Goal: Task Accomplishment & Management: Manage account settings

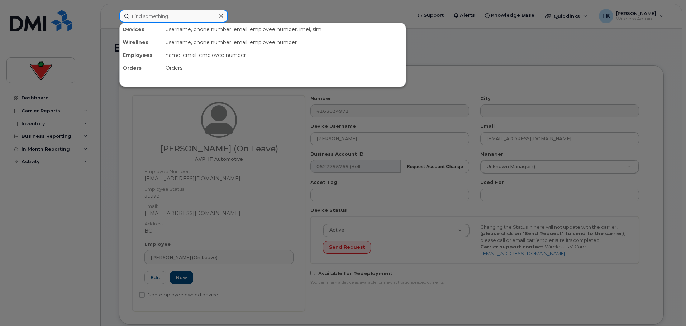
click at [174, 18] on input at bounding box center [173, 16] width 109 height 13
paste input "4163034971"
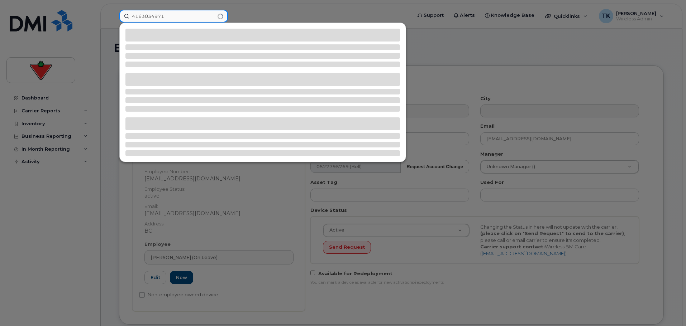
type input "4163034971"
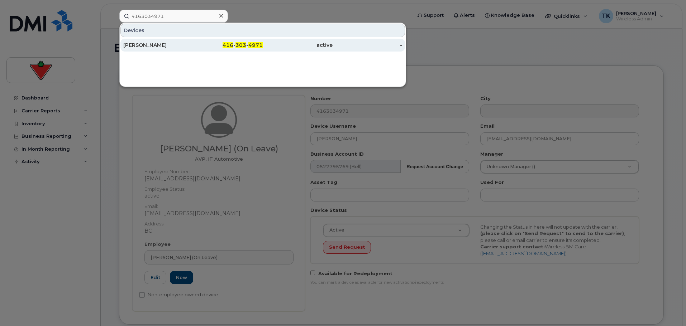
click at [186, 46] on div "[PERSON_NAME]" at bounding box center [158, 45] width 70 height 7
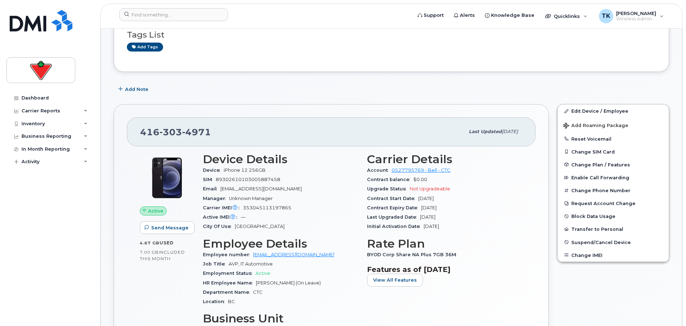
scroll to position [143, 0]
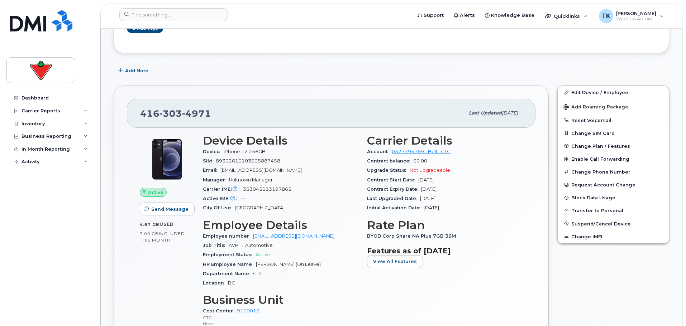
click at [277, 94] on div "416 303 4971 Last updated Aug 14, 2025 Active Send Message 4.67 GB  used 7.00 G…" at bounding box center [331, 233] width 435 height 294
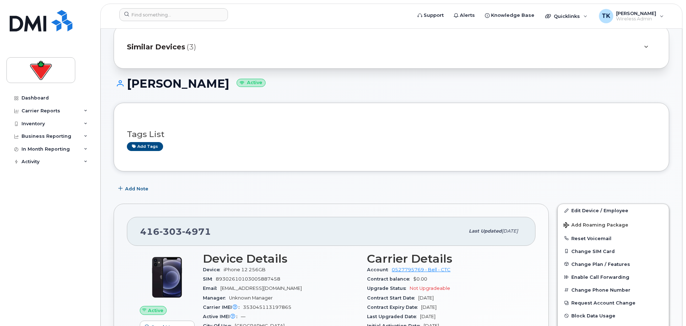
scroll to position [0, 0]
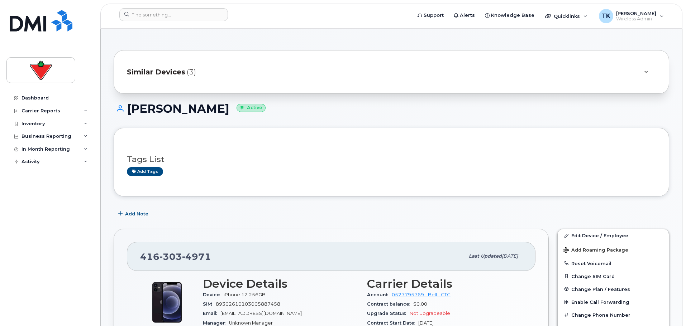
click at [239, 178] on div "Tags List Add tags" at bounding box center [391, 162] width 529 height 42
click at [591, 234] on link "Edit Device / Employee" at bounding box center [612, 235] width 111 height 13
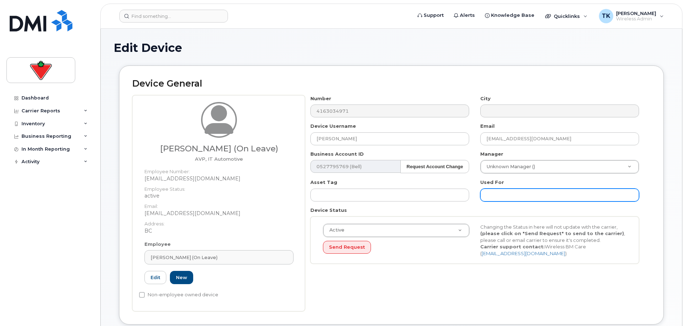
click at [512, 193] on input "text" at bounding box center [559, 195] width 159 height 13
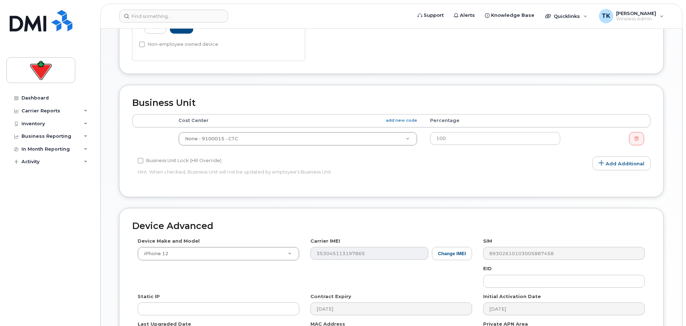
scroll to position [346, 0]
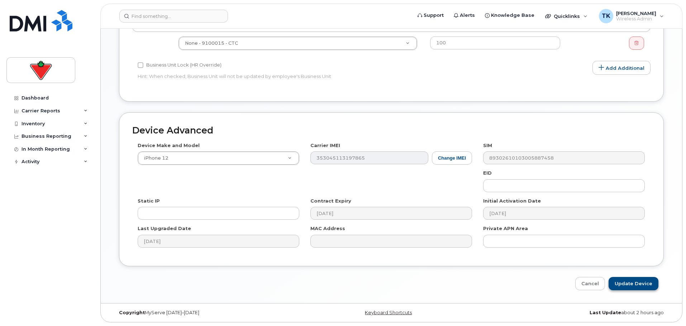
type input "User is on Medical leave, approved to keep his line active"
click at [648, 284] on input "Update Device" at bounding box center [633, 283] width 50 height 13
type input "Saving..."
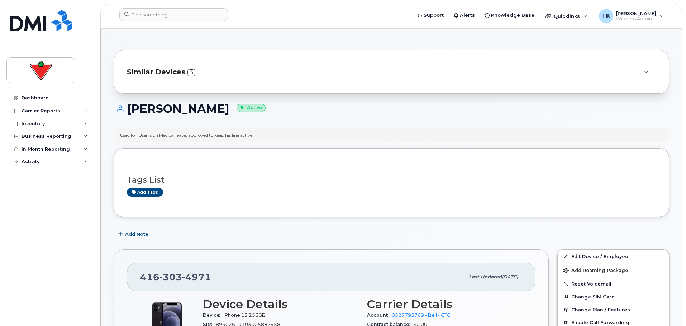
click at [344, 127] on div "Edward Faddies Active" at bounding box center [391, 114] width 555 height 25
